Goal: Task Accomplishment & Management: Use online tool/utility

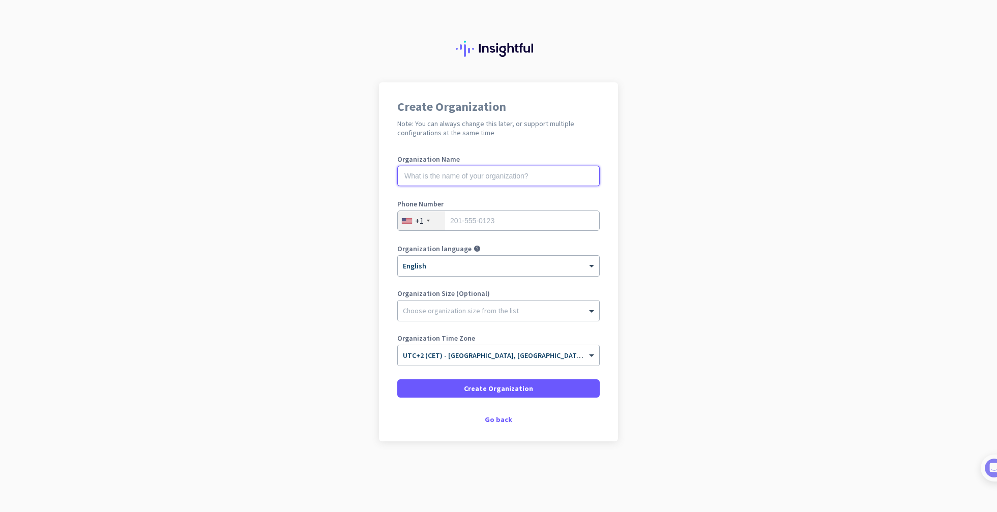
click at [482, 176] on input "text" at bounding box center [498, 176] width 202 height 20
type input "CSV Import Test"
click at [477, 222] on input "tel" at bounding box center [498, 221] width 202 height 20
click at [431, 266] on div at bounding box center [498, 262] width 201 height 9
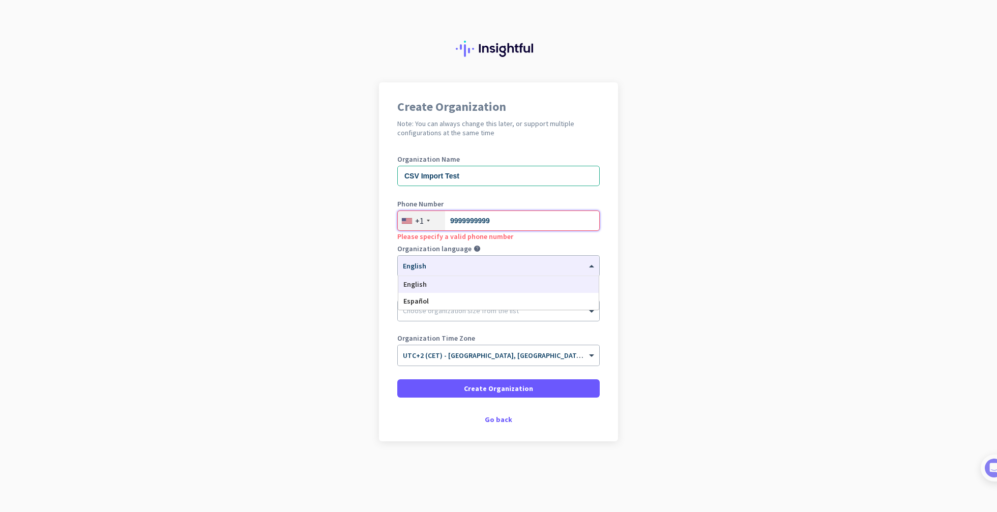
click at [514, 223] on input "9999999999" at bounding box center [498, 221] width 202 height 20
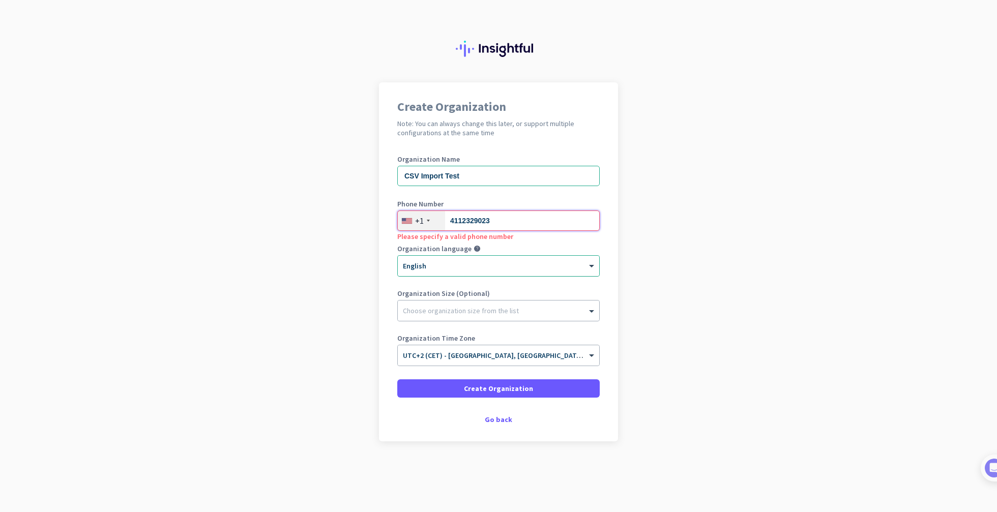
type input "4112329023"
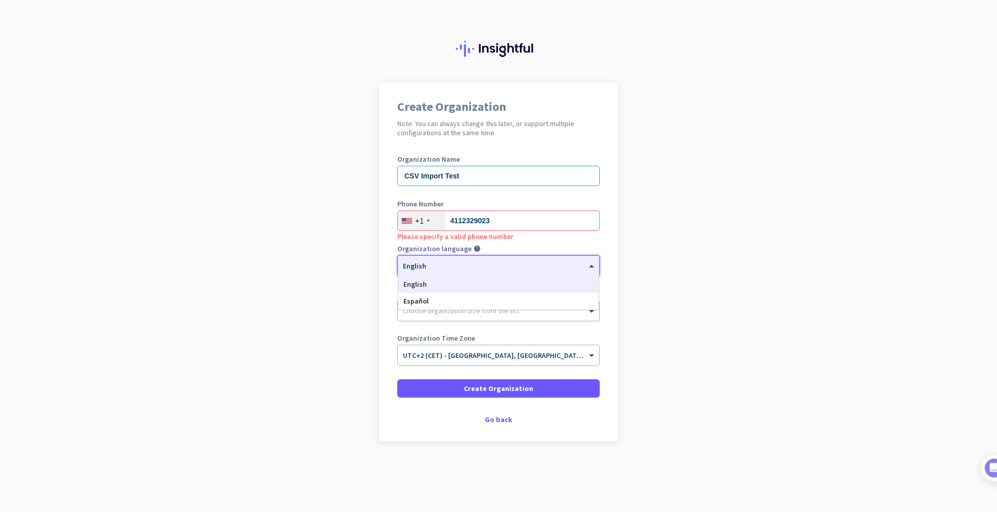
click at [490, 259] on div at bounding box center [498, 262] width 201 height 9
click at [529, 218] on input "4112329023" at bounding box center [498, 221] width 202 height 20
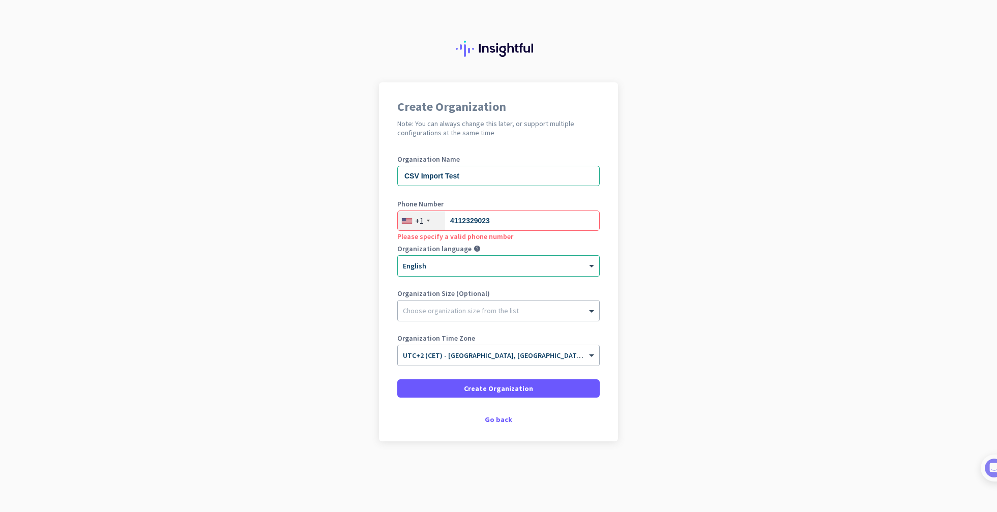
click at [424, 220] on div "+1" at bounding box center [421, 220] width 47 height 19
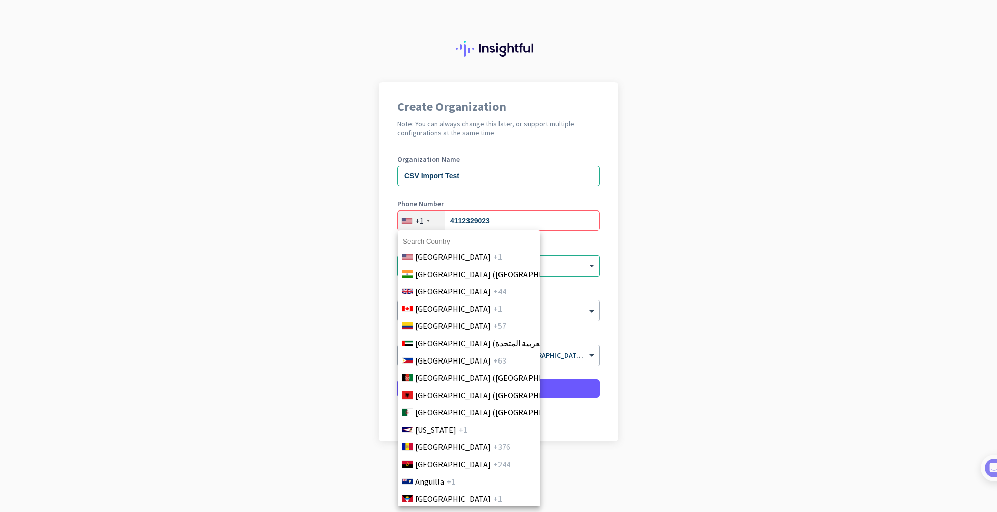
click at [441, 241] on input at bounding box center [469, 241] width 142 height 13
type input "united ara"
click at [471, 345] on span "[GEOGRAPHIC_DATA] (‫الإمارات العربية المتحدة‬‎)" at bounding box center [495, 343] width 161 height 12
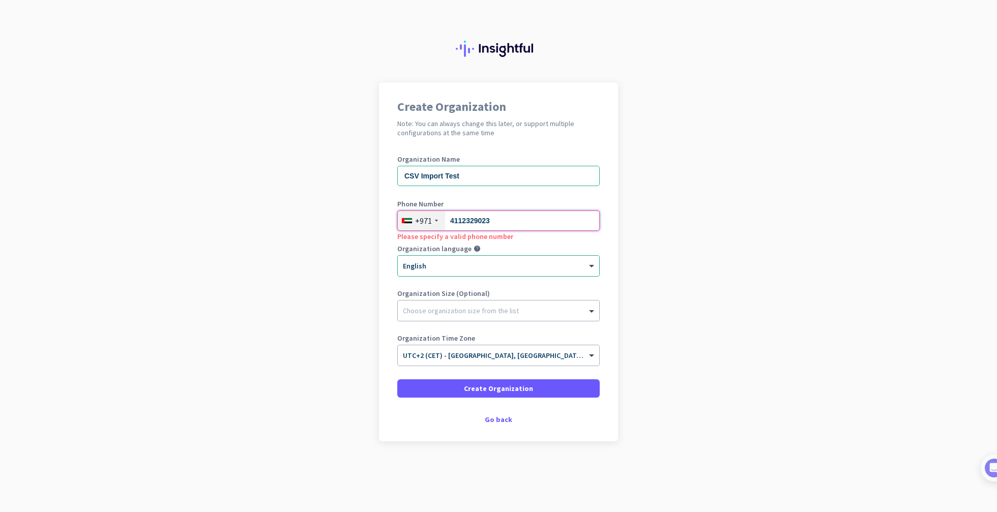
drag, startPoint x: 534, startPoint y: 227, endPoint x: 422, endPoint y: 218, distance: 112.3
click at [422, 218] on div "[PHONE_NUMBER]" at bounding box center [498, 221] width 202 height 20
type input "585081676"
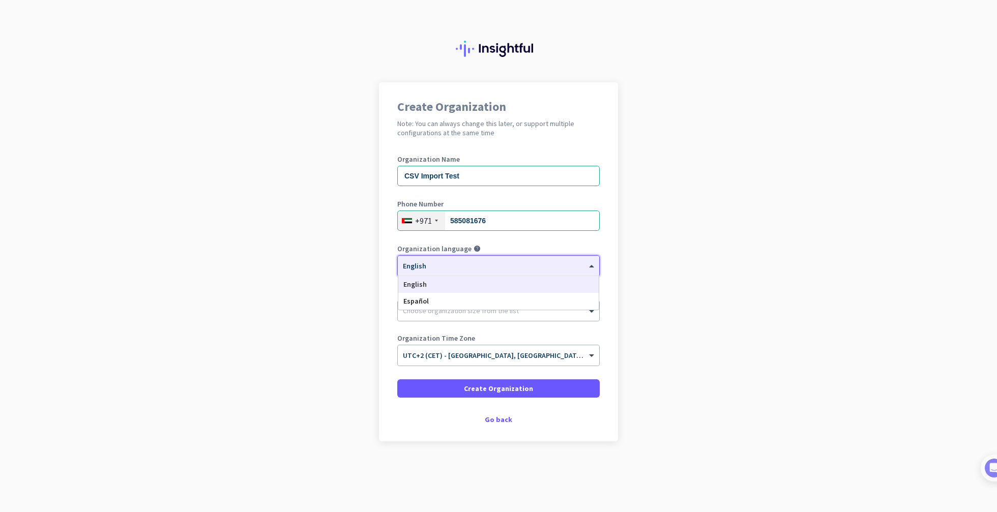
click at [456, 267] on div "× English" at bounding box center [492, 266] width 189 height 9
click at [443, 280] on div "English" at bounding box center [498, 284] width 200 height 17
click at [473, 305] on div at bounding box center [498, 308] width 201 height 10
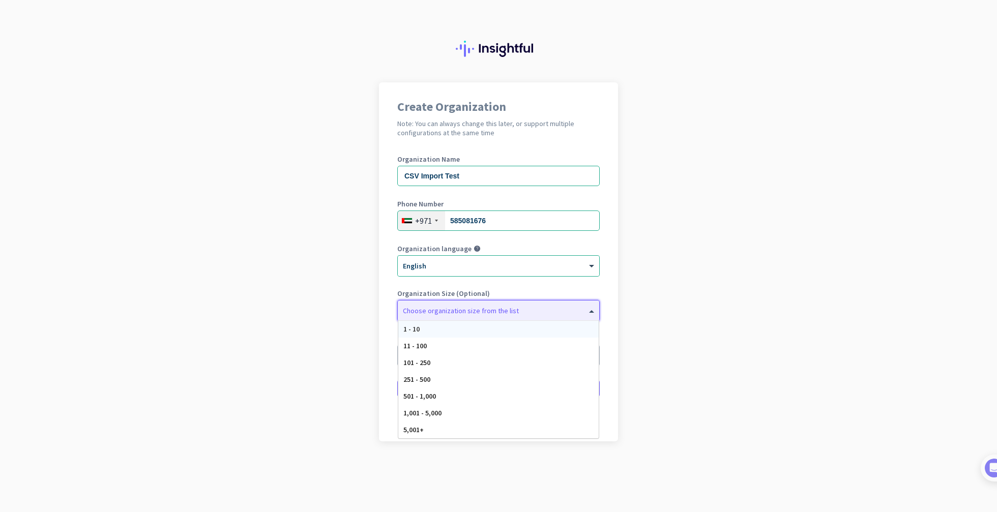
click at [431, 329] on div "1 - 10" at bounding box center [498, 329] width 200 height 17
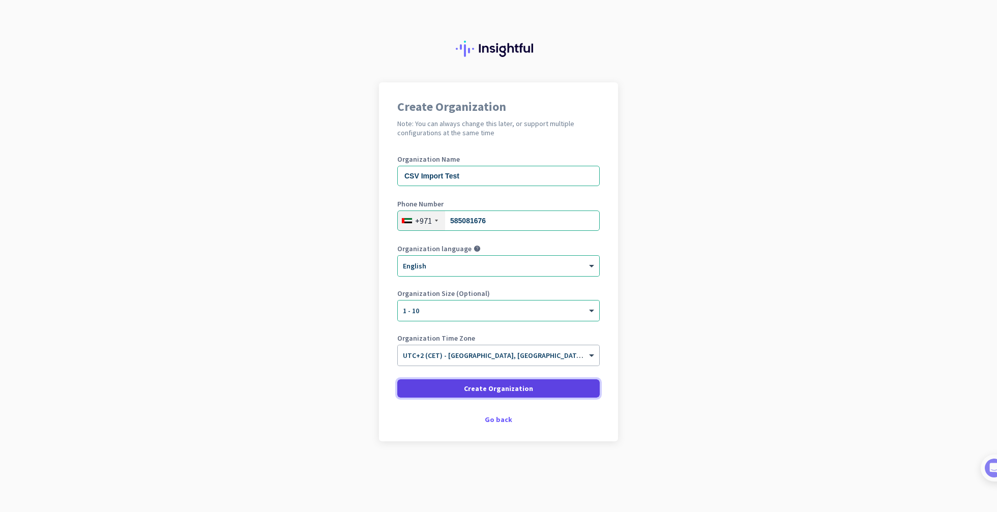
click at [538, 390] on span at bounding box center [498, 388] width 202 height 24
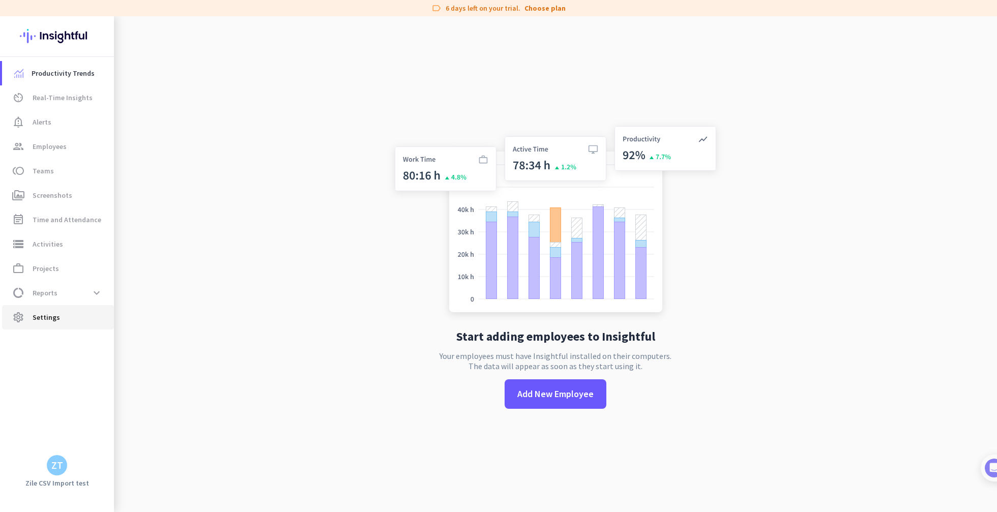
click at [59, 317] on span "settings Settings" at bounding box center [58, 317] width 96 height 12
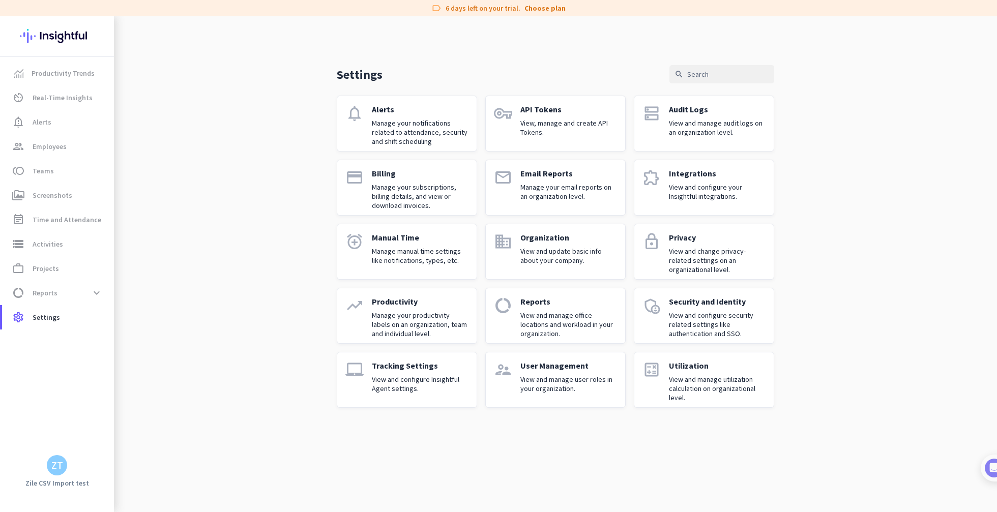
click at [520, 367] on p "User Management" at bounding box center [568, 366] width 97 height 10
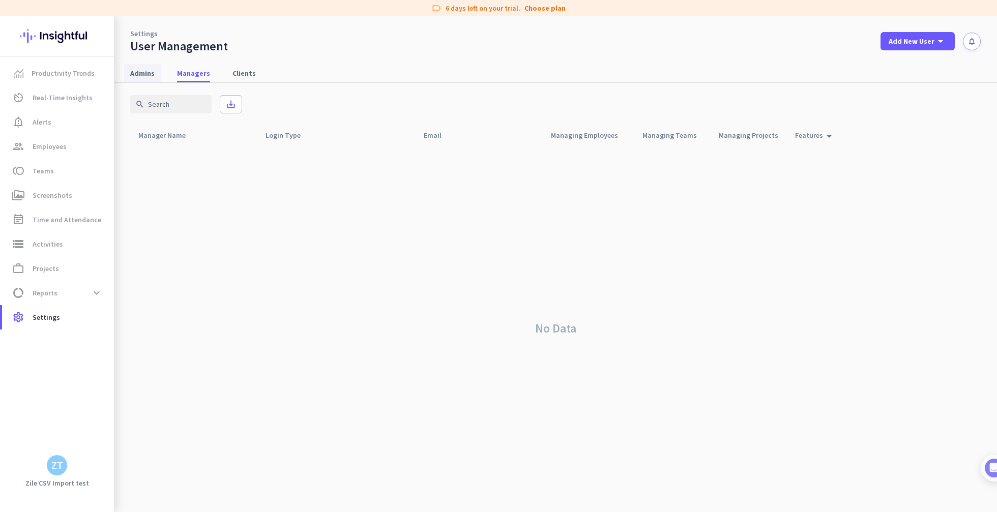
click at [144, 79] on span "Admins" at bounding box center [142, 73] width 24 height 18
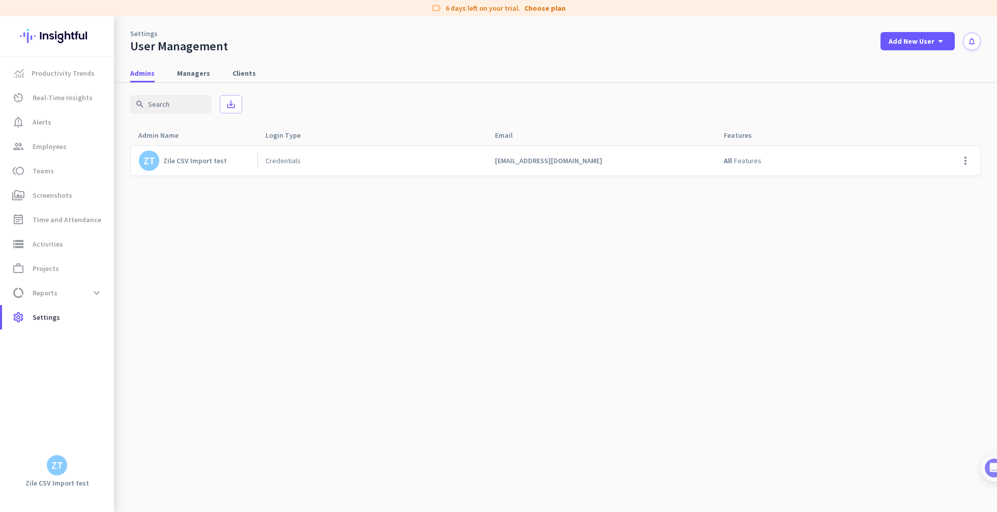
click at [201, 162] on div "Zile CSV Import test" at bounding box center [195, 160] width 64 height 9
click at [536, 162] on span "[EMAIL_ADDRESS][DOMAIN_NAME]" at bounding box center [548, 160] width 107 height 9
copy span "[EMAIL_ADDRESS][DOMAIN_NAME]"
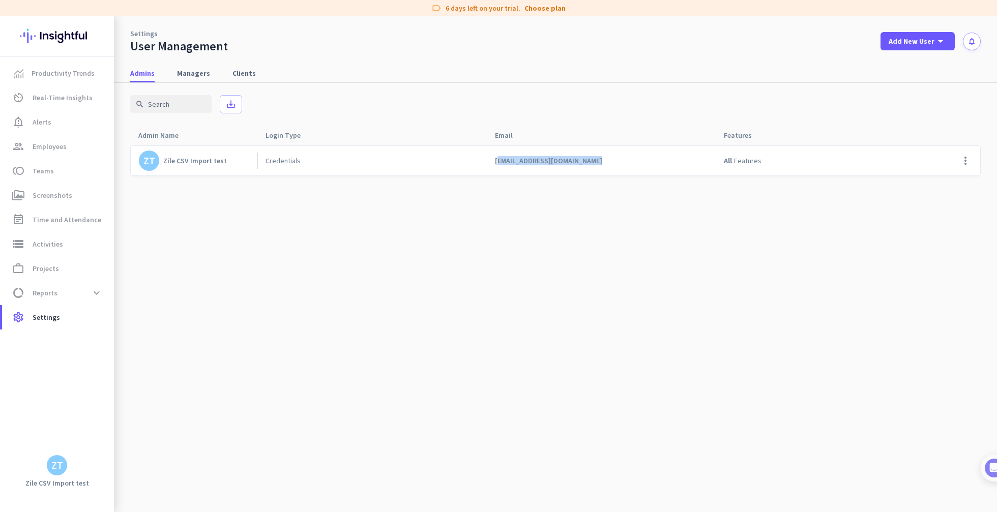
drag, startPoint x: 226, startPoint y: 168, endPoint x: 162, endPoint y: 163, distance: 64.8
click at [161, 163] on div "ZT Zile CSV Import test" at bounding box center [198, 161] width 119 height 20
copy div "Zile CSV Import test"
click at [44, 322] on span "Settings" at bounding box center [46, 317] width 27 height 12
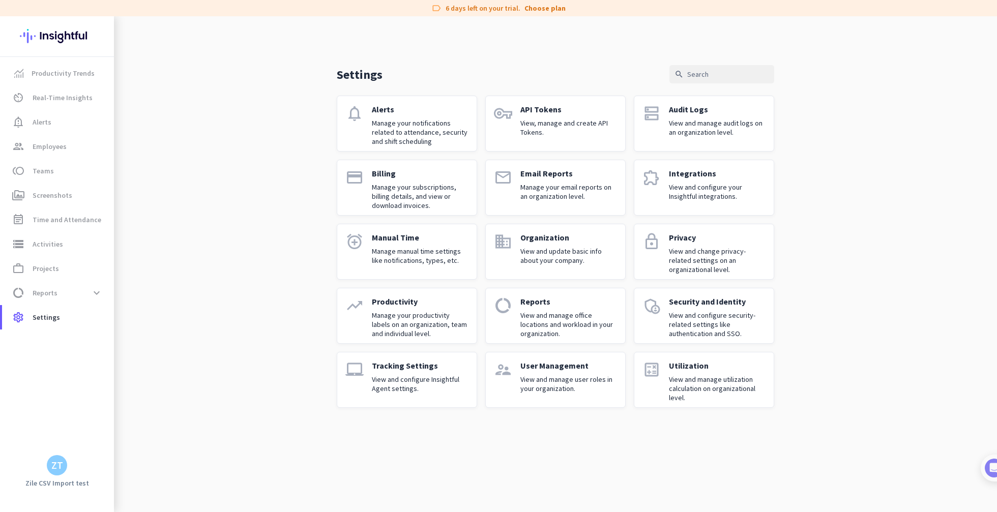
click at [695, 185] on p "View and configure your Insightful integrations." at bounding box center [717, 192] width 97 height 18
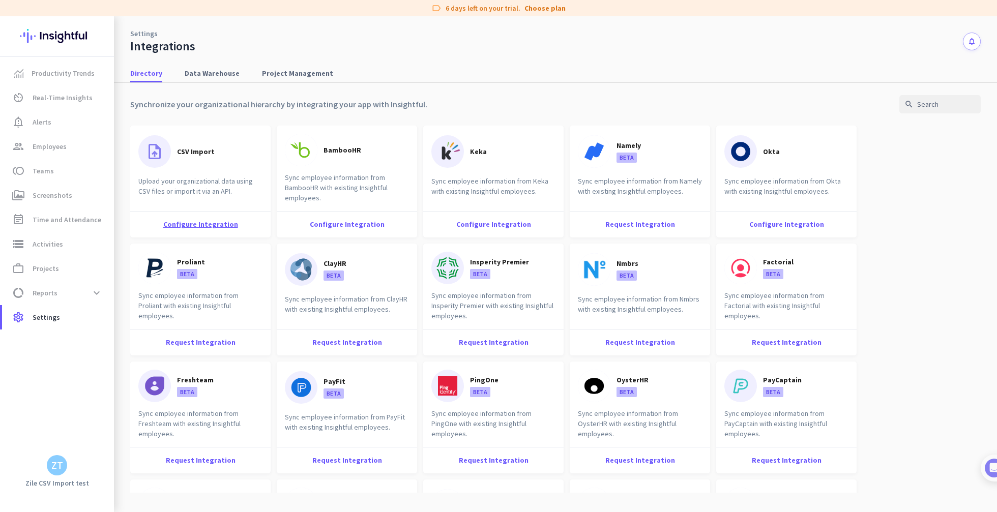
click at [186, 224] on div "Configure Integration" at bounding box center [200, 224] width 140 height 26
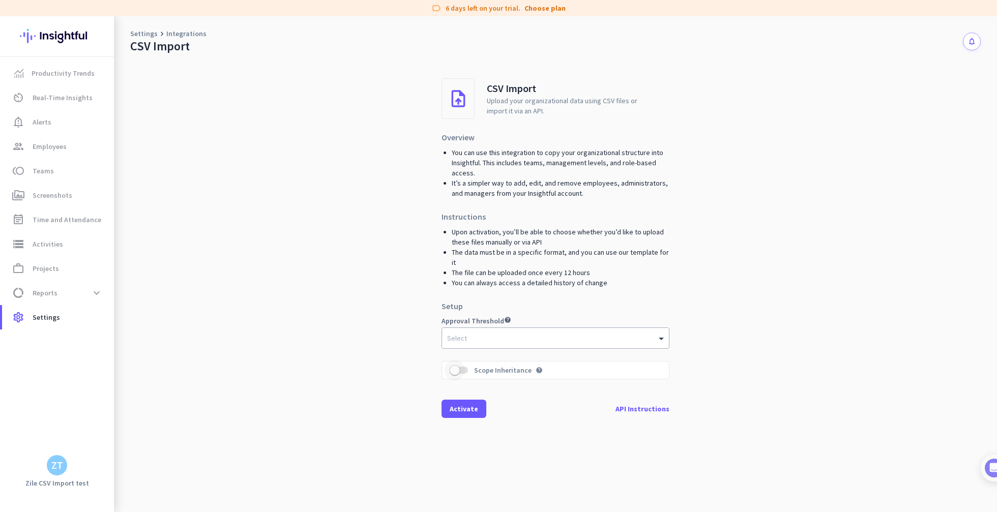
click at [458, 364] on span "button" at bounding box center [455, 370] width 20 height 20
click at [458, 364] on span "button" at bounding box center [463, 370] width 20 height 20
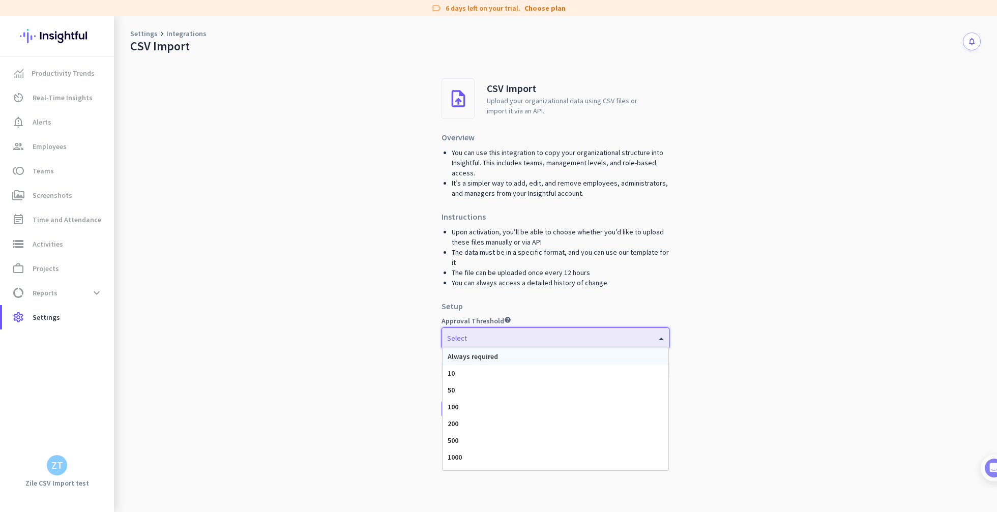
click at [611, 337] on div "Select" at bounding box center [555, 338] width 227 height 20
click at [582, 454] on div "Without Approval" at bounding box center [556, 462] width 226 height 17
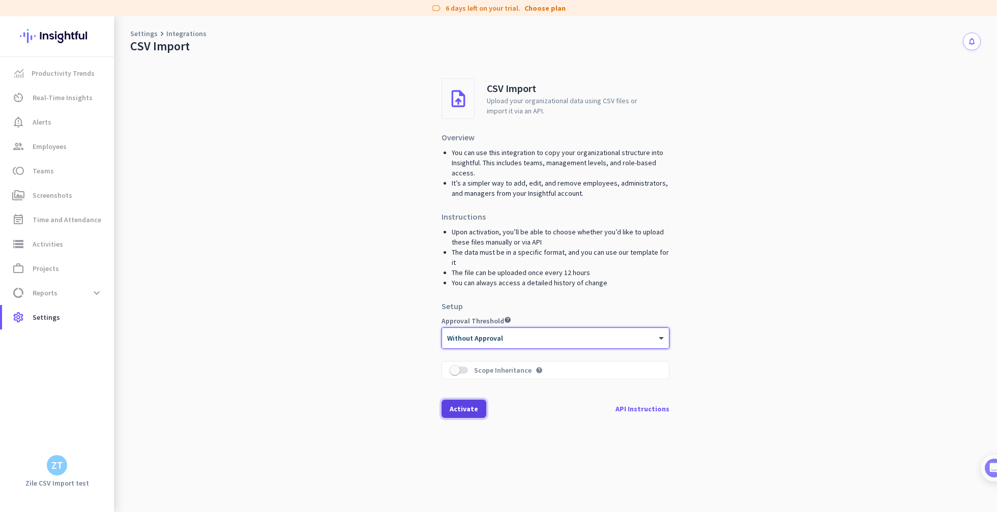
click at [465, 404] on span "Activate" at bounding box center [464, 409] width 28 height 10
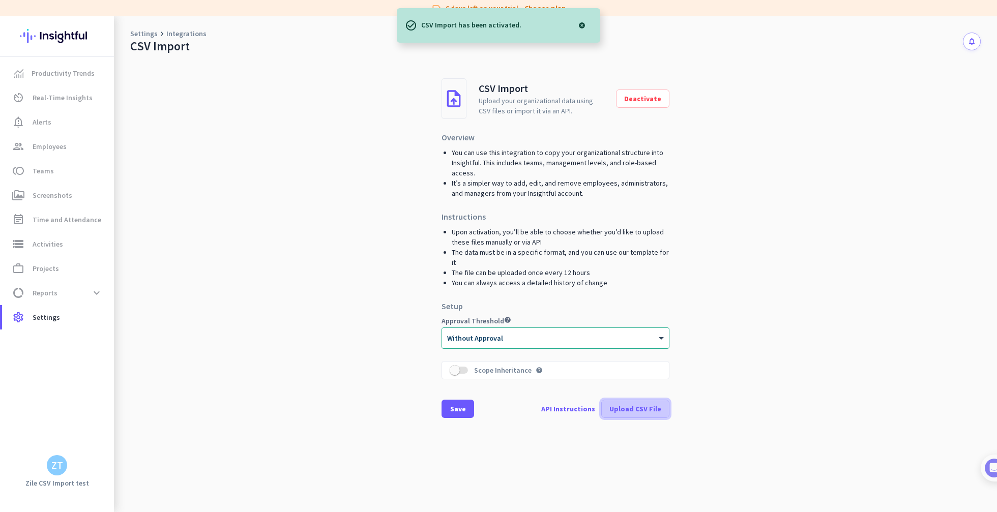
click at [644, 404] on span "Upload CSV File" at bounding box center [636, 409] width 52 height 10
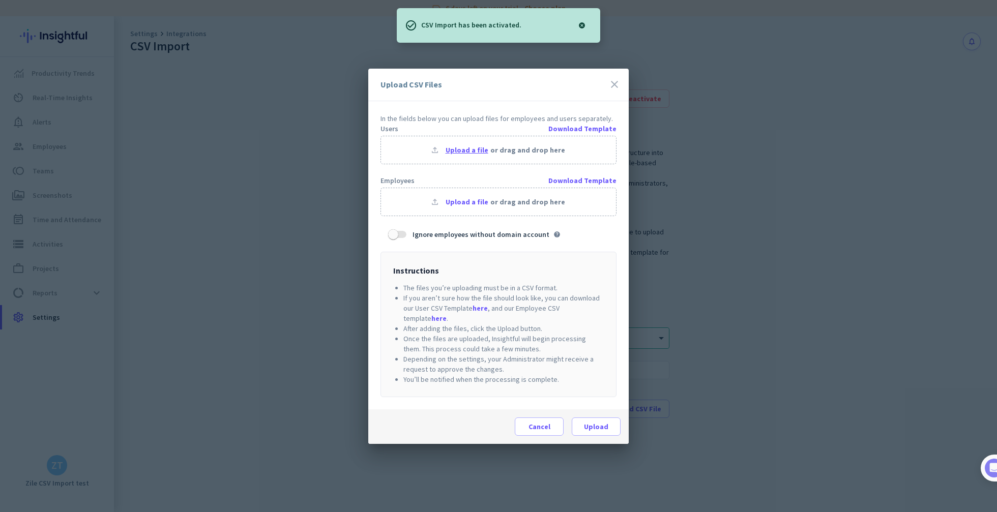
click at [470, 154] on span "Upload a file" at bounding box center [467, 150] width 43 height 10
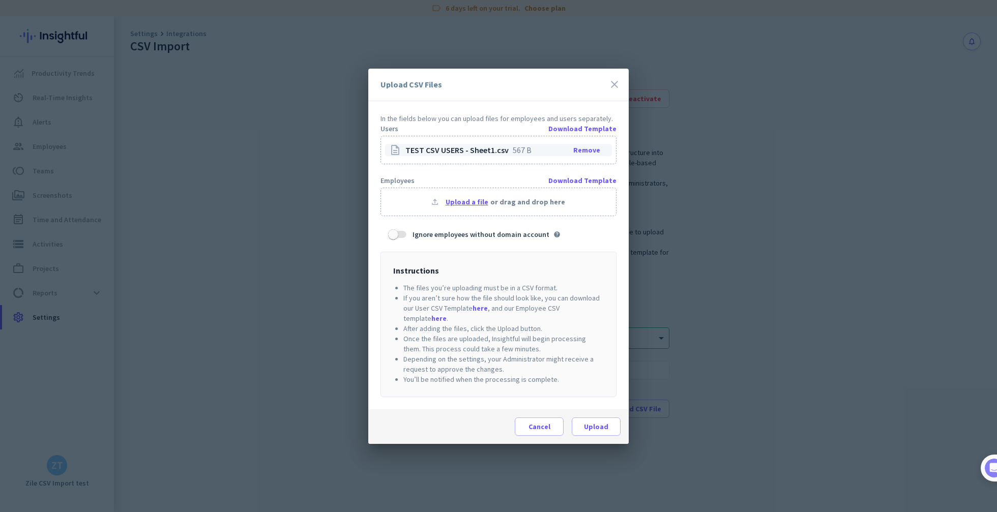
click at [476, 207] on span "Upload a file" at bounding box center [467, 202] width 43 height 10
click at [593, 422] on span "Upload" at bounding box center [596, 427] width 24 height 10
